Goal: Information Seeking & Learning: Learn about a topic

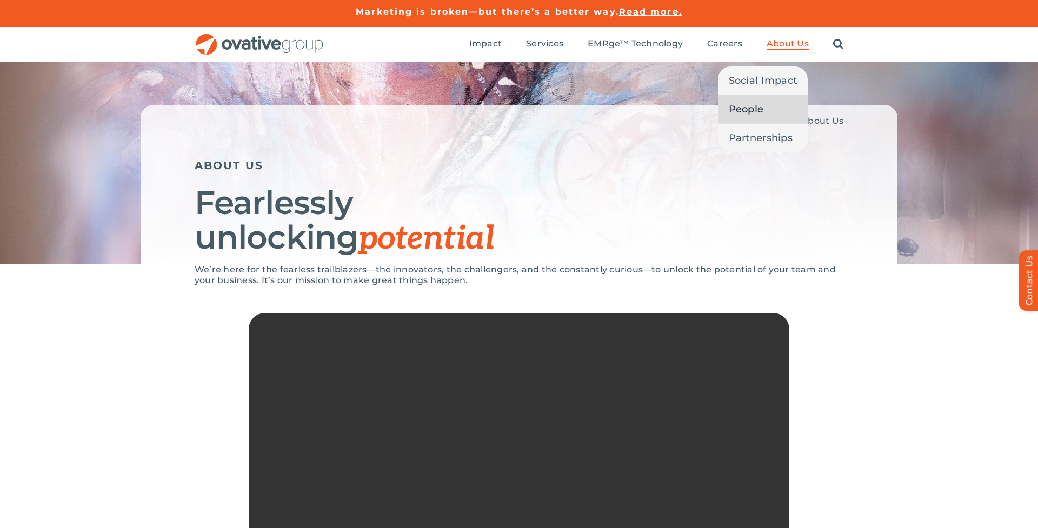
click at [768, 106] on link "People" at bounding box center [763, 109] width 90 height 28
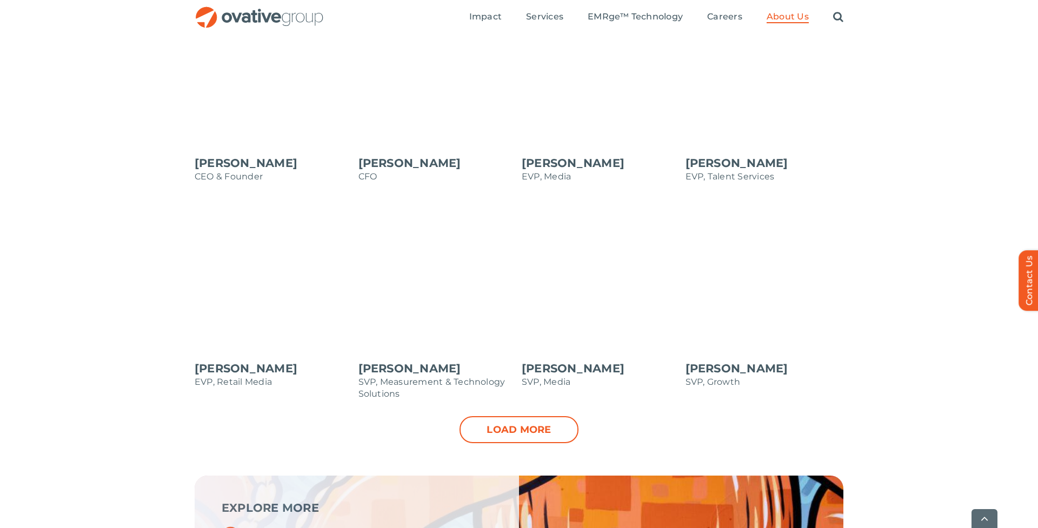
scroll to position [992, 0]
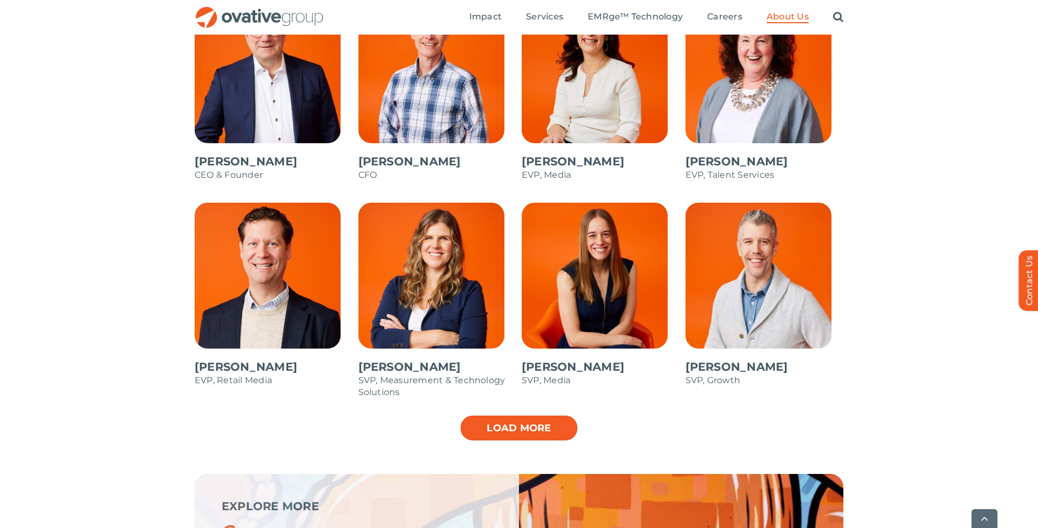
click at [488, 428] on link "Load more" at bounding box center [518, 428] width 119 height 27
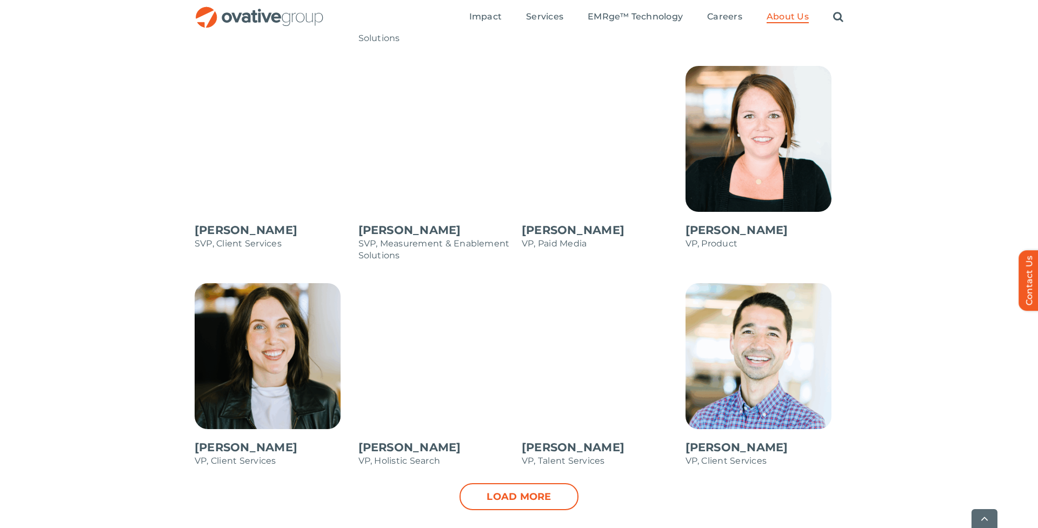
scroll to position [1355, 0]
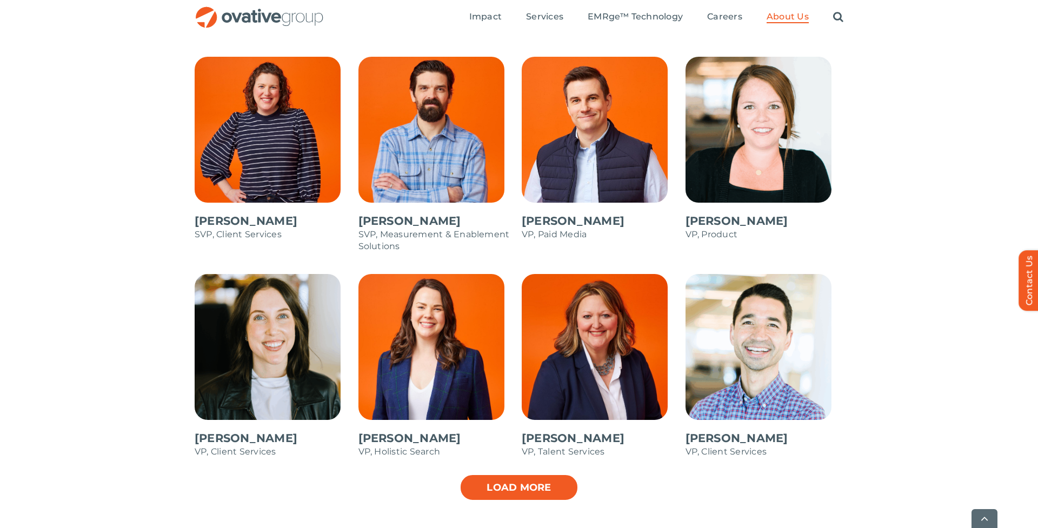
click at [483, 487] on link "Load more" at bounding box center [518, 487] width 119 height 27
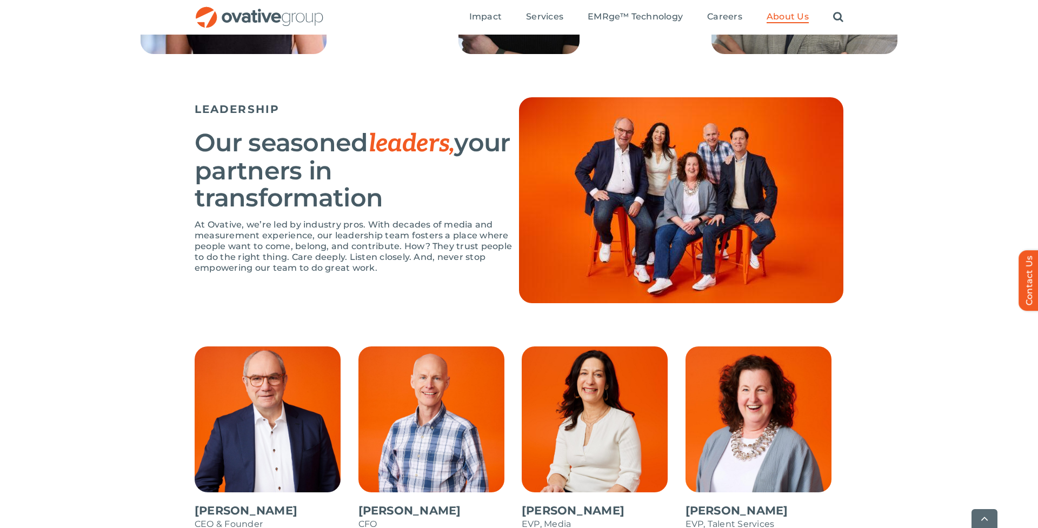
scroll to position [765, 0]
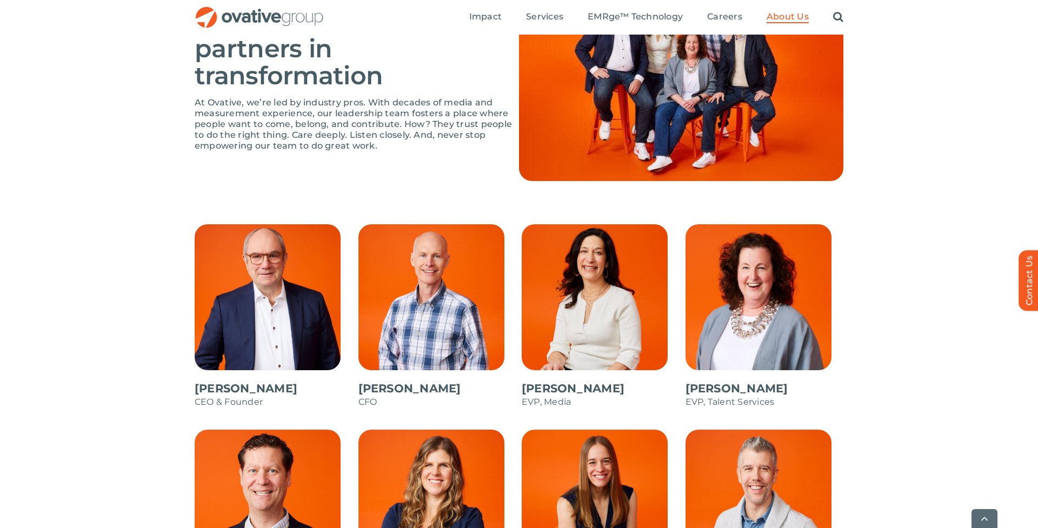
click at [252, 297] on span at bounding box center [274, 321] width 158 height 195
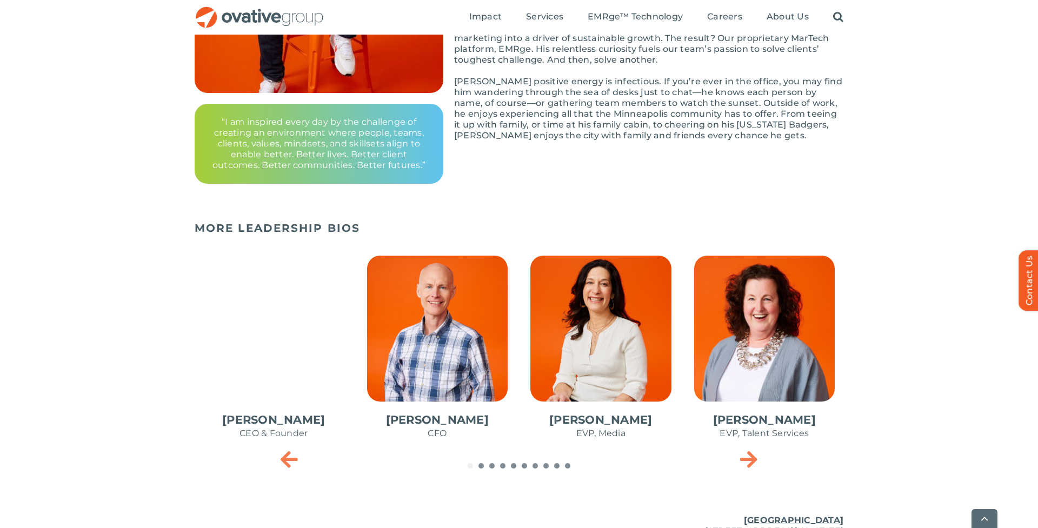
scroll to position [325, 0]
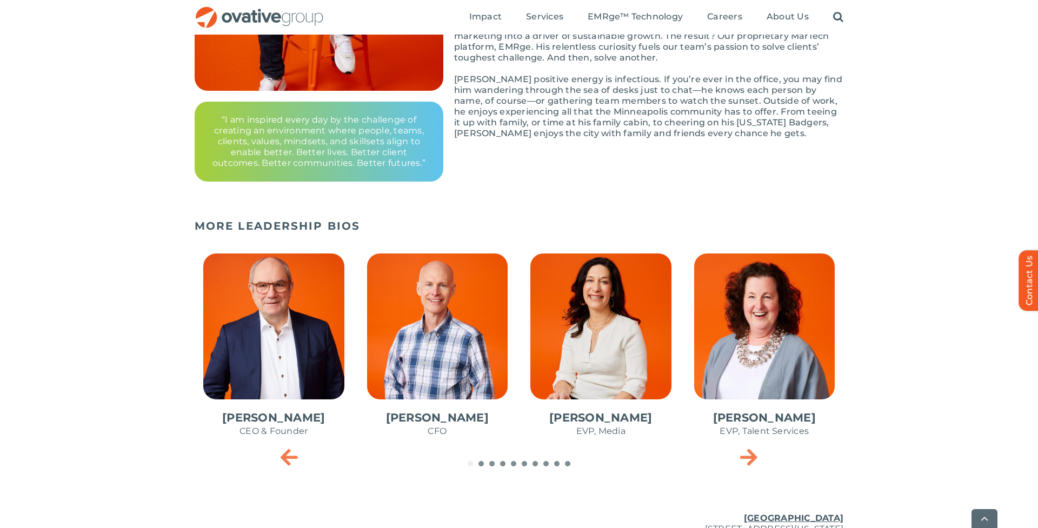
click at [432, 317] on span "2 / 10" at bounding box center [437, 351] width 158 height 212
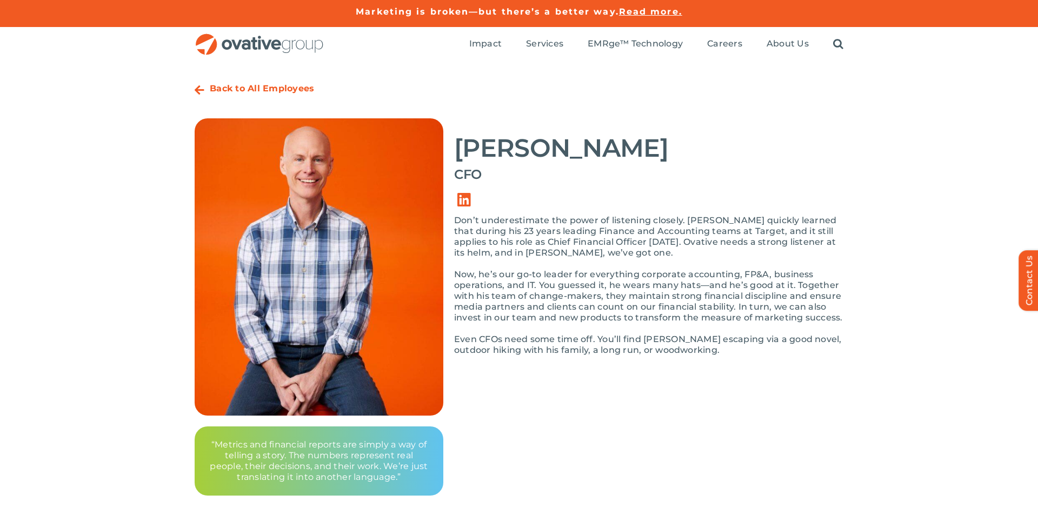
click at [224, 44] on img "OG_Full_horizontal_RGB" at bounding box center [260, 45] width 130 height 22
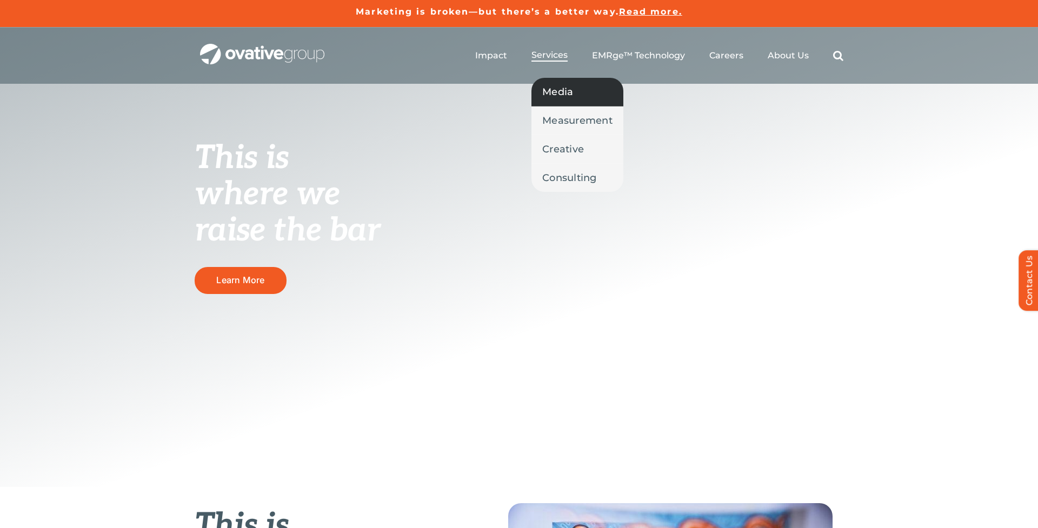
click at [553, 87] on span "Media" at bounding box center [557, 91] width 31 height 15
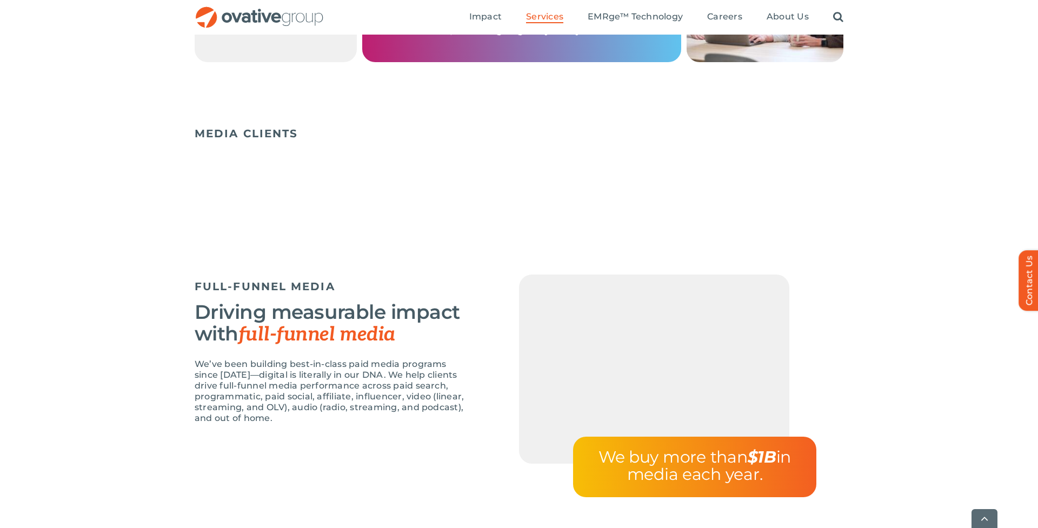
scroll to position [743, 0]
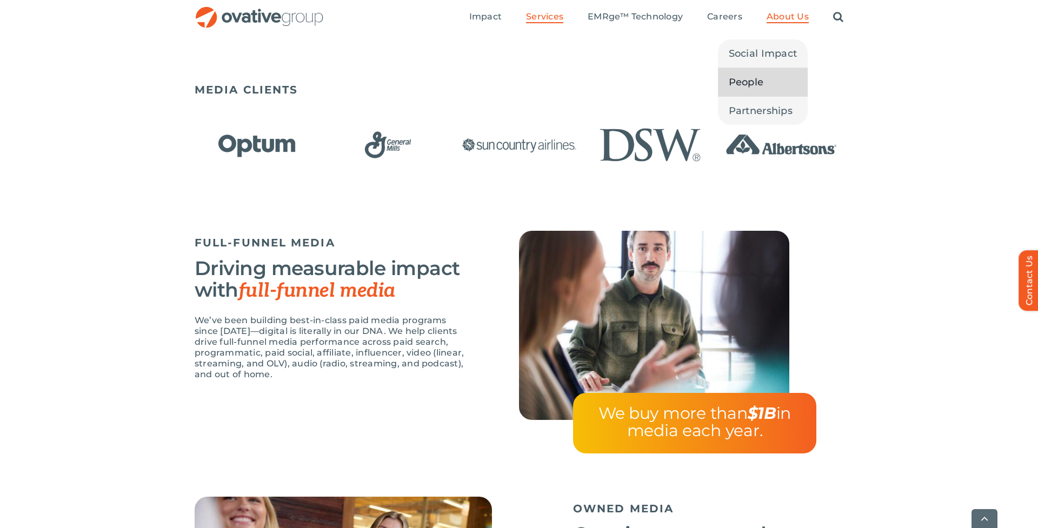
click at [762, 78] on span "People" at bounding box center [746, 82] width 35 height 15
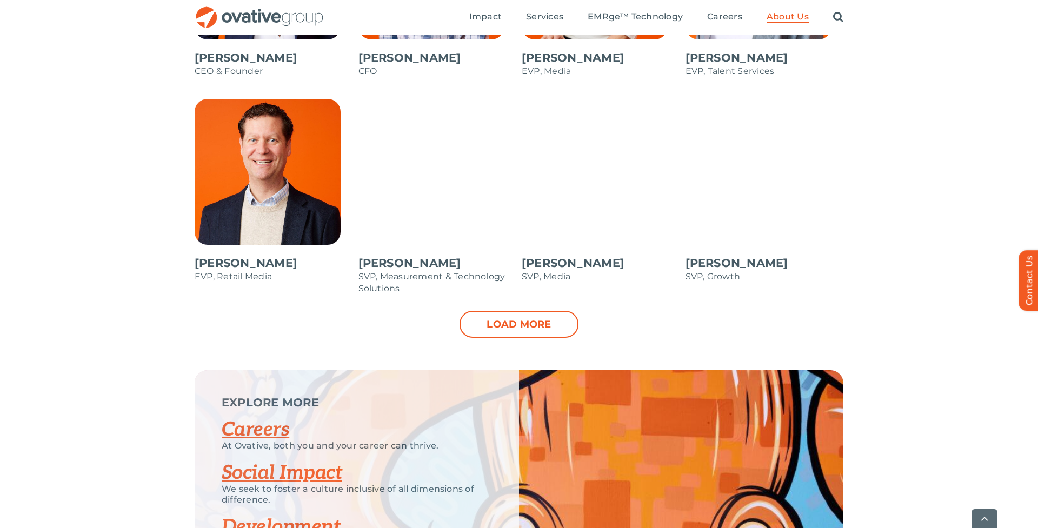
scroll to position [1117, 0]
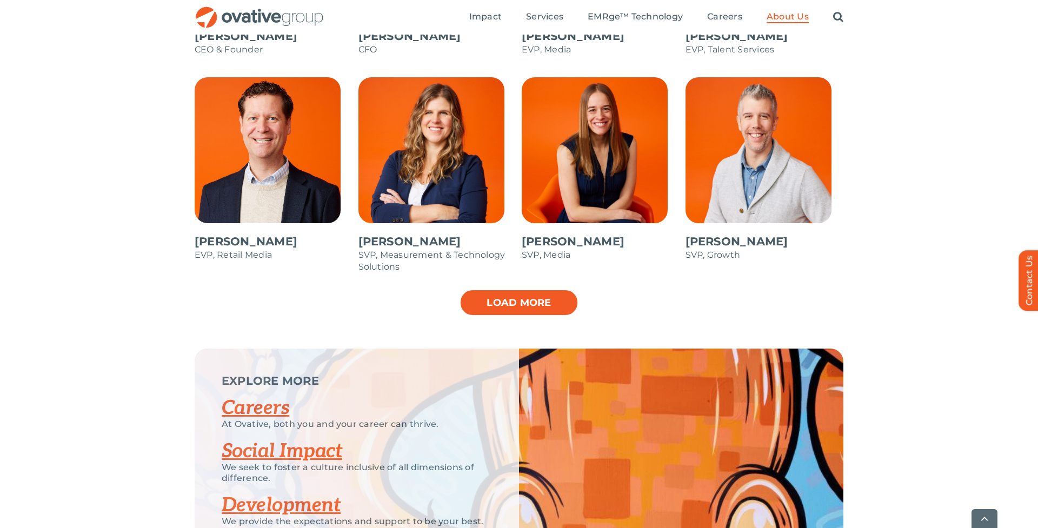
click at [498, 311] on link "Load more" at bounding box center [518, 302] width 119 height 27
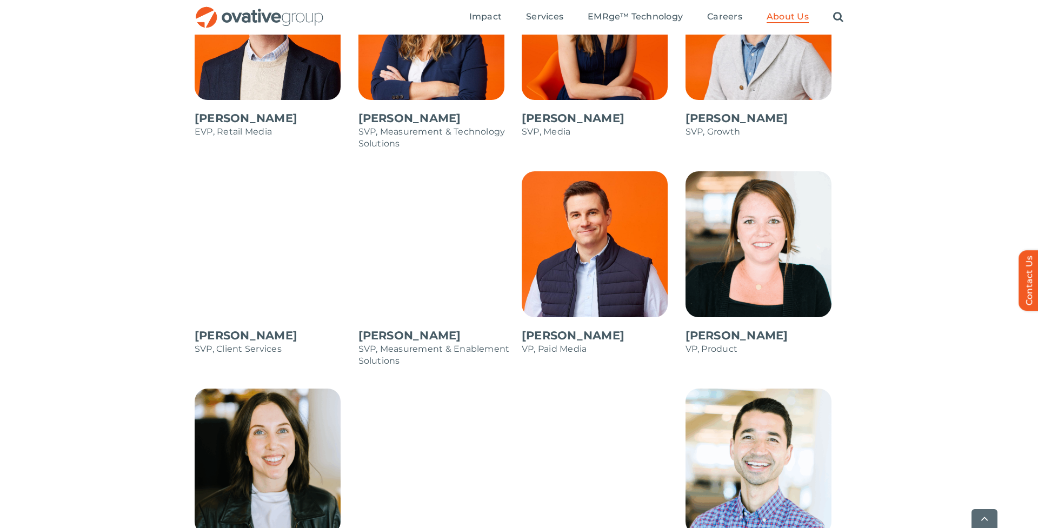
scroll to position [1385, 0]
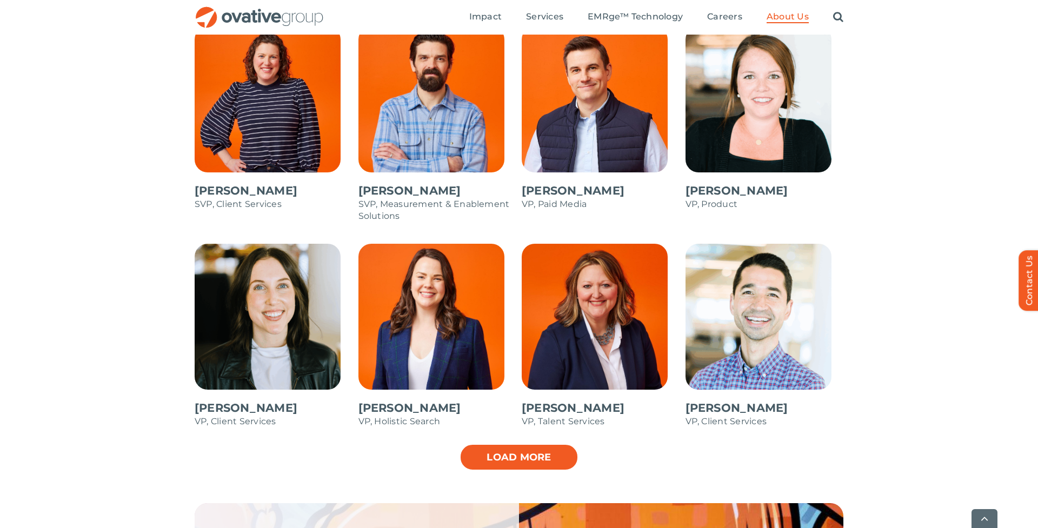
click at [506, 456] on link "Load more" at bounding box center [518, 457] width 119 height 27
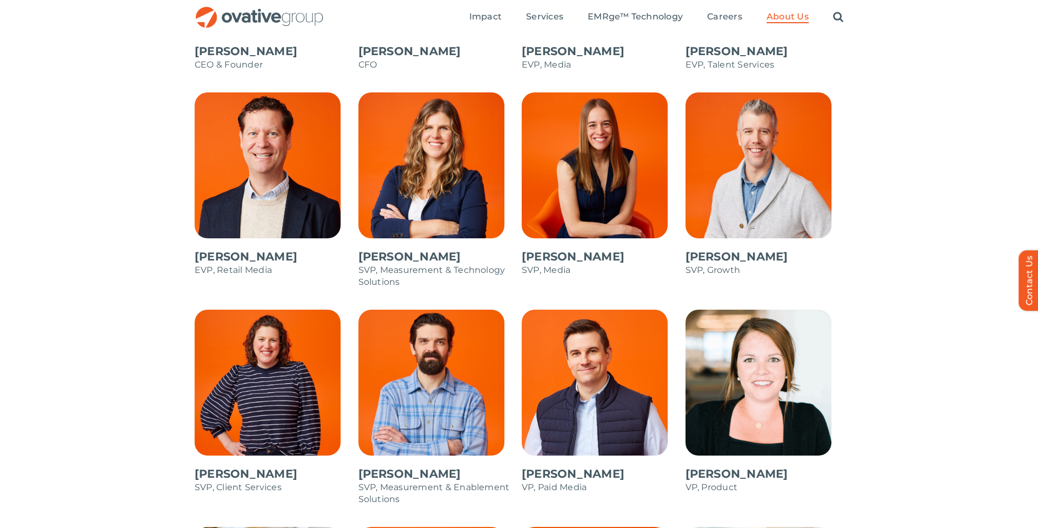
scroll to position [1101, 0]
